Goal: Information Seeking & Learning: Learn about a topic

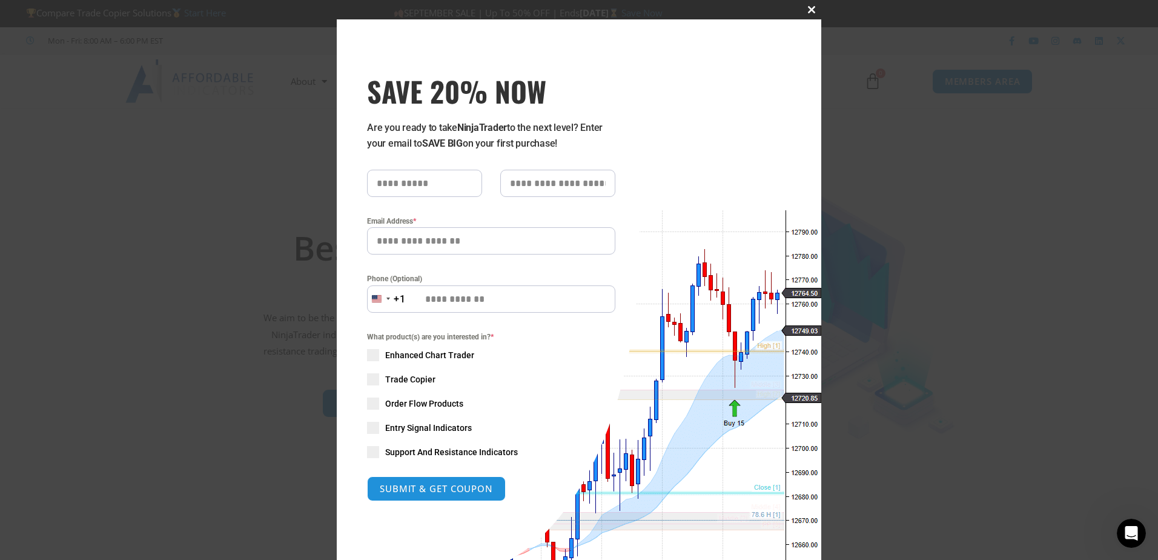
click at [804, 8] on span "SAVE 20% NOW popup" at bounding box center [811, 9] width 19 height 7
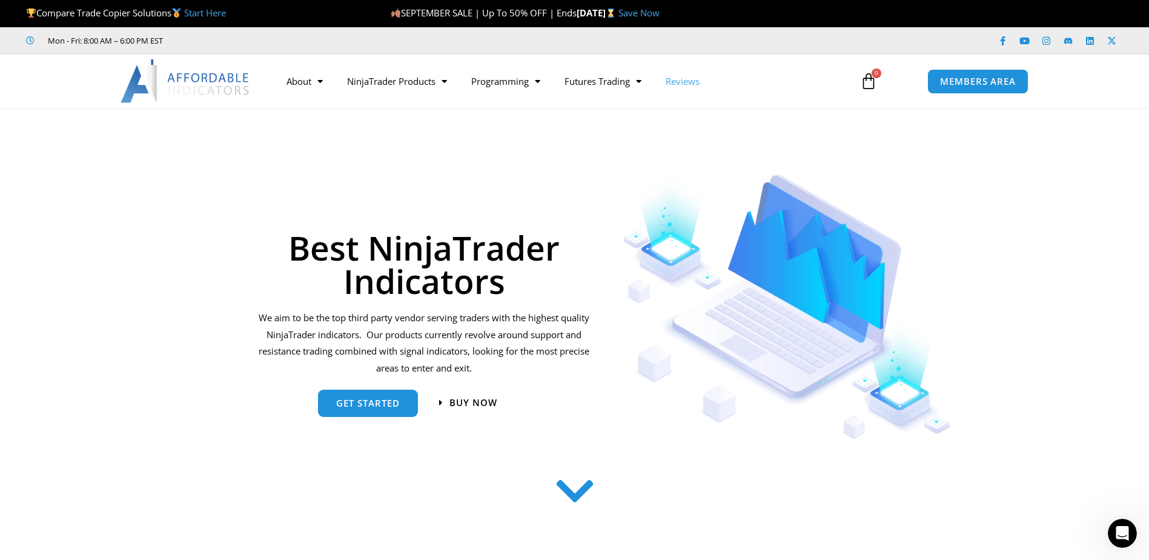
click at [698, 73] on link "Reviews" at bounding box center [683, 81] width 58 height 28
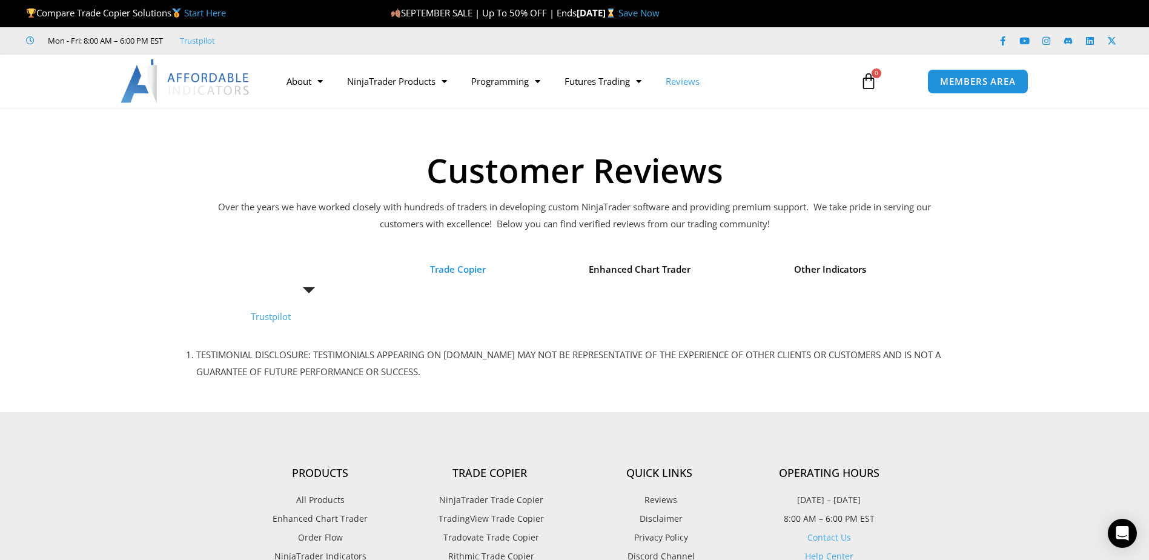
click at [459, 265] on span "Trade Copier" at bounding box center [458, 269] width 56 height 17
click at [461, 283] on li "Trade Copier" at bounding box center [458, 269] width 125 height 35
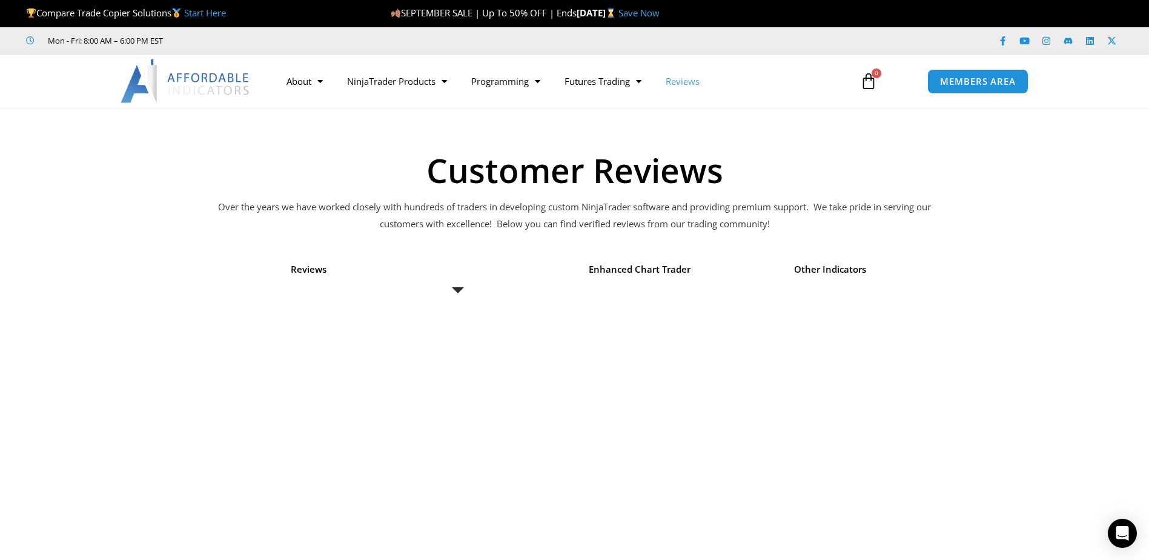
click at [460, 287] on li "Trade Copier" at bounding box center [458, 269] width 125 height 35
click at [641, 81] on span "Menu" at bounding box center [636, 81] width 12 height 21
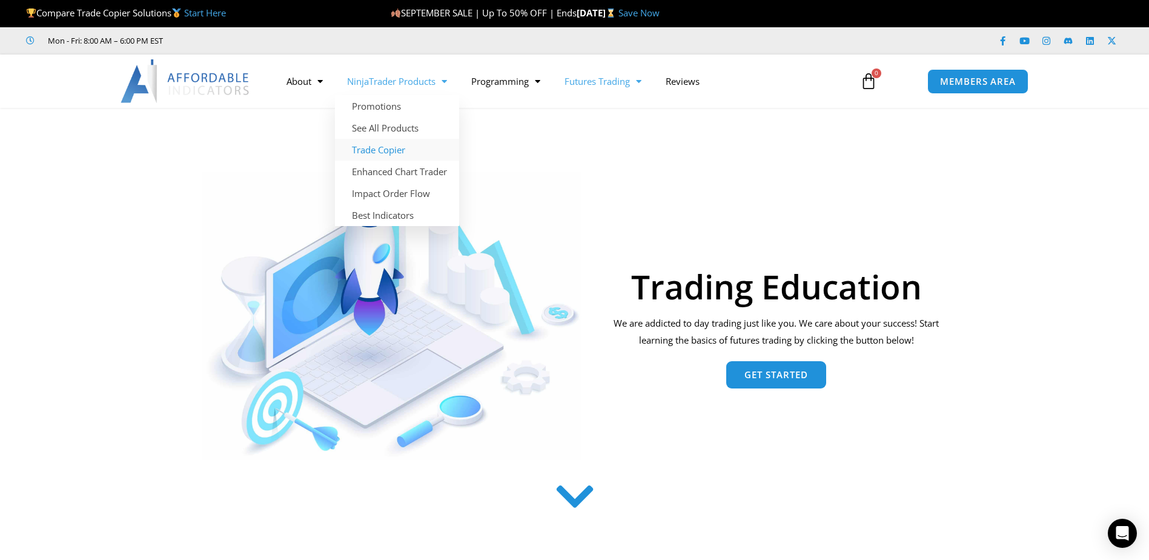
click at [385, 153] on link "Trade Copier" at bounding box center [397, 150] width 124 height 22
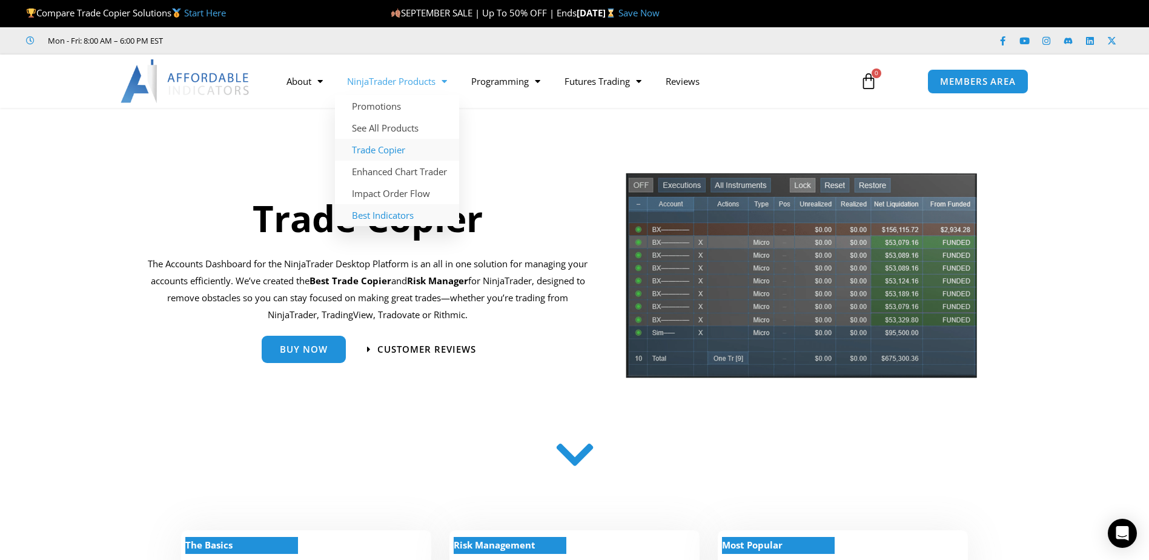
click at [400, 214] on link "Best Indicators" at bounding box center [397, 215] width 124 height 22
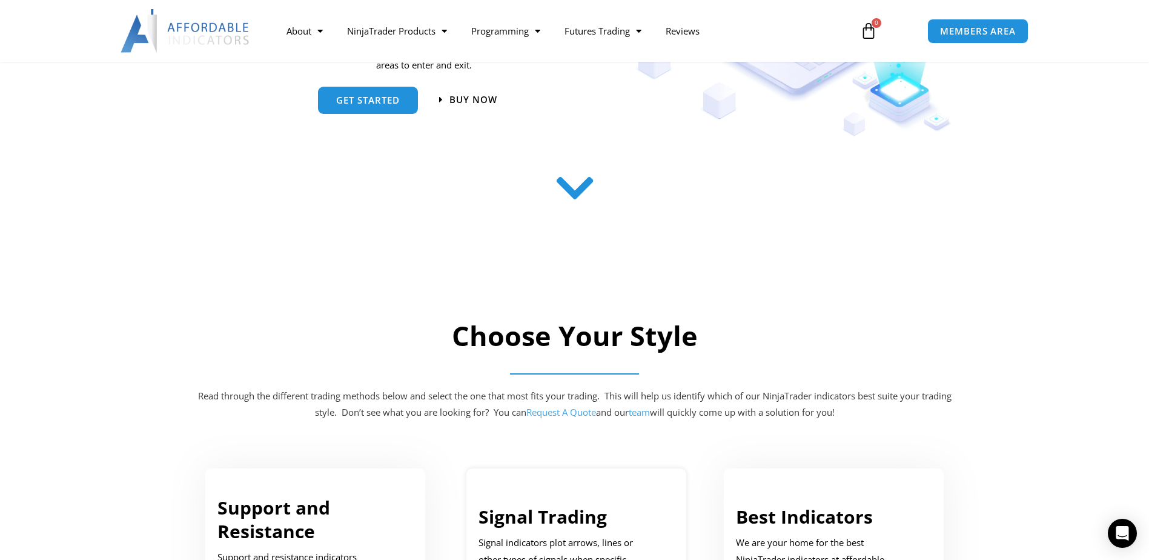
scroll to position [545, 0]
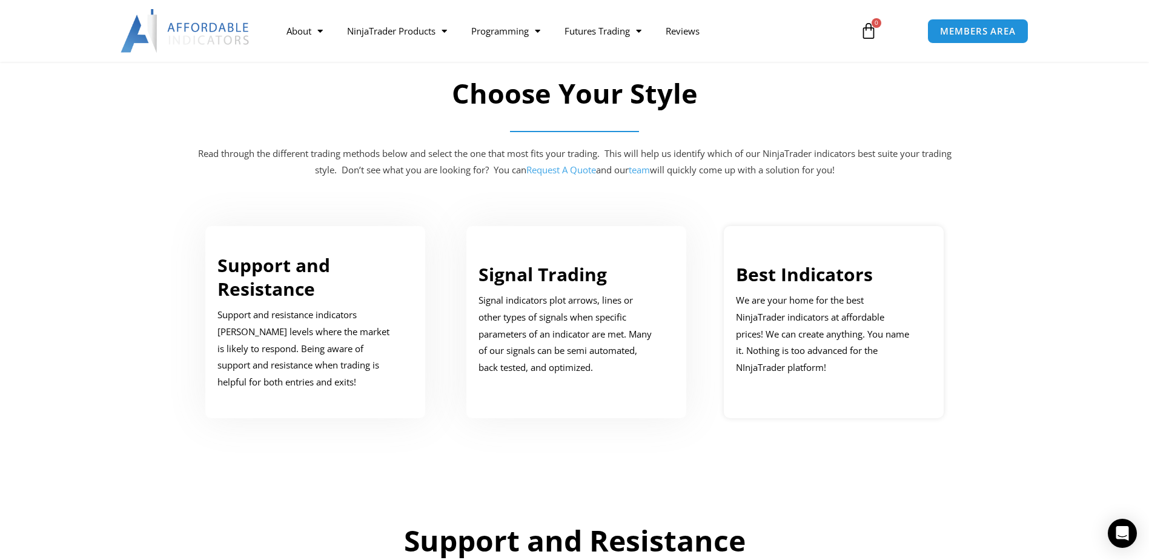
click at [839, 316] on p "We are your home for the best NinjaTrader indicators at affordable prices! We c…" at bounding box center [825, 334] width 178 height 84
click at [870, 354] on p "We are your home for the best NinjaTrader indicators at affordable prices! We c…" at bounding box center [825, 334] width 178 height 84
click at [543, 303] on p "Signal indicators plot arrows, lines or other types of signals when specific pa…" at bounding box center [568, 334] width 178 height 84
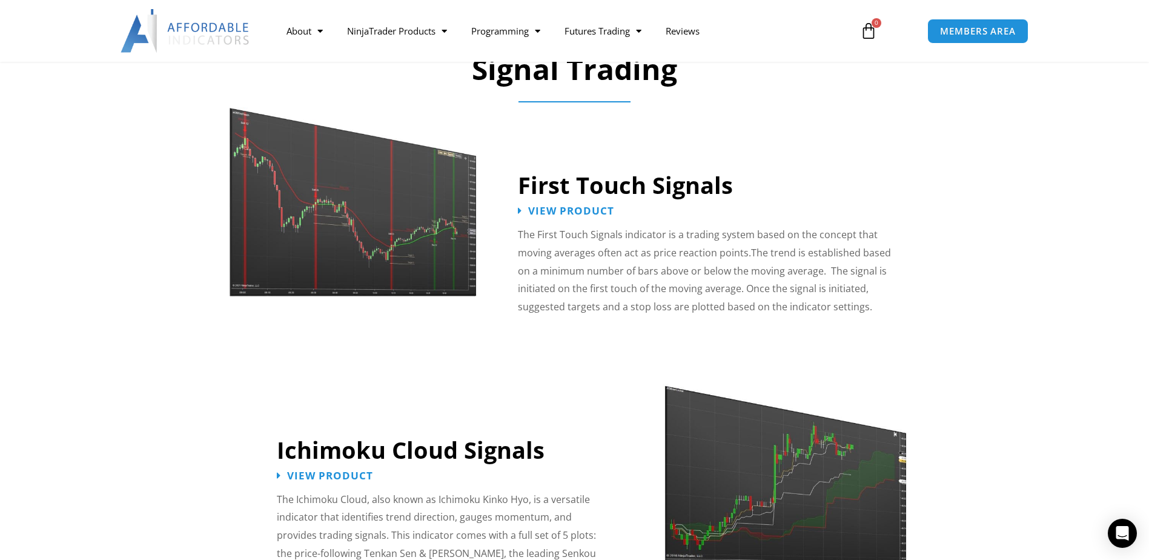
scroll to position [545, 0]
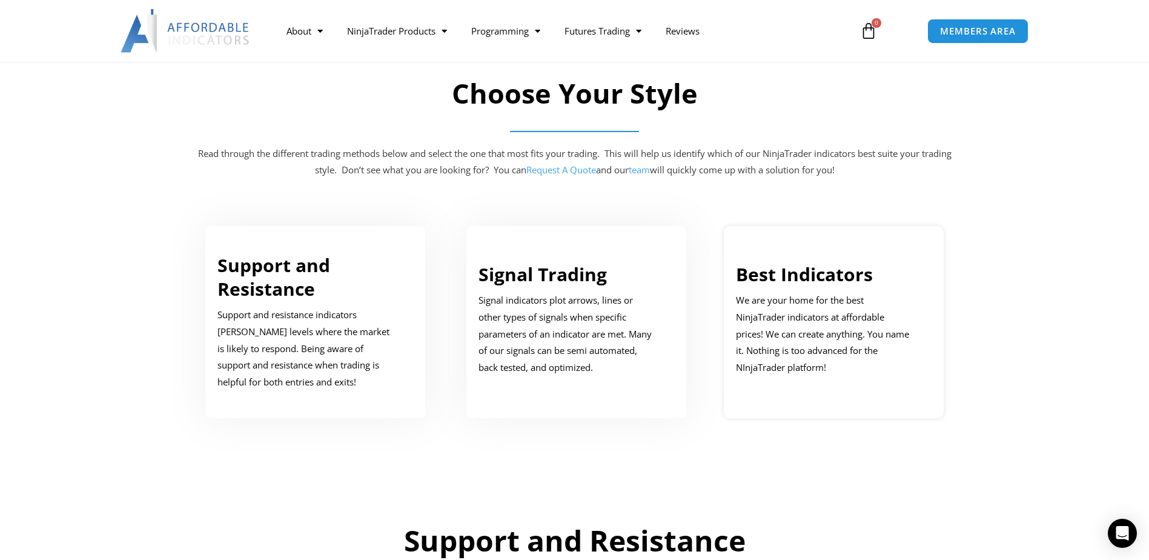
click at [907, 340] on p "We are your home for the best NinjaTrader indicators at affordable prices! We c…" at bounding box center [825, 334] width 178 height 84
click at [842, 331] on p "We are your home for the best NinjaTrader indicators at affordable prices! We c…" at bounding box center [825, 334] width 178 height 84
drag, startPoint x: 842, startPoint y: 331, endPoint x: 771, endPoint y: 295, distance: 79.6
click at [771, 295] on p "We are your home for the best NinjaTrader indicators at affordable prices! We c…" at bounding box center [825, 334] width 178 height 84
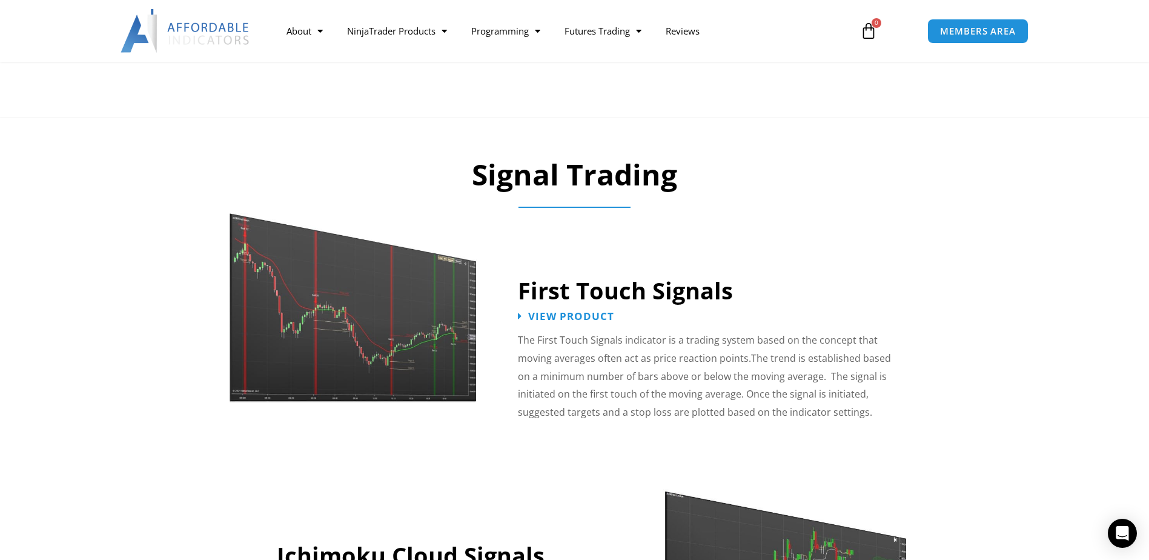
scroll to position [1817, 0]
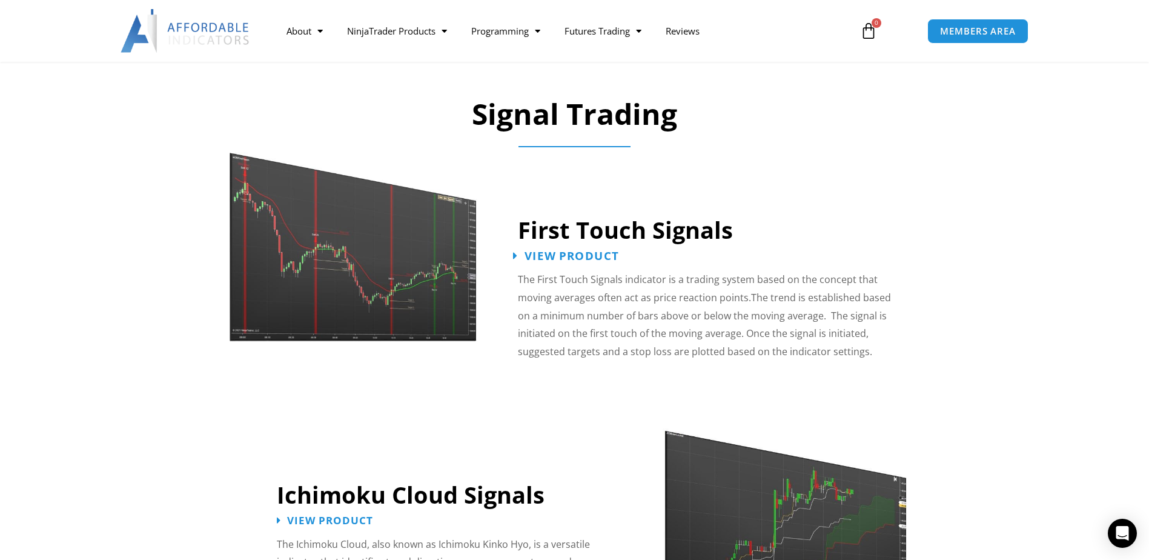
click at [571, 250] on span "View Product" at bounding box center [572, 256] width 94 height 12
